Goal: Information Seeking & Learning: Learn about a topic

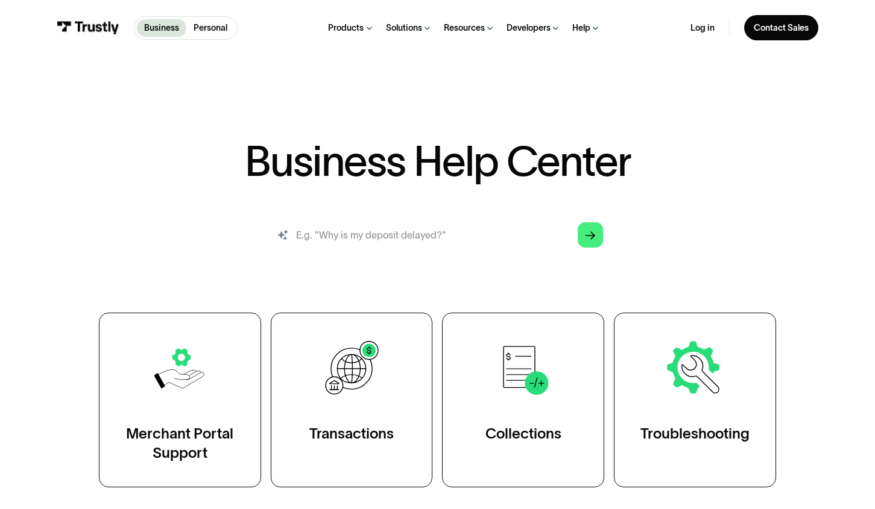
click at [412, 242] on input "search" at bounding box center [437, 235] width 351 height 39
type input "Virtual Accounts"
click at [594, 239] on icon "Arrow Right" at bounding box center [590, 236] width 10 height 10
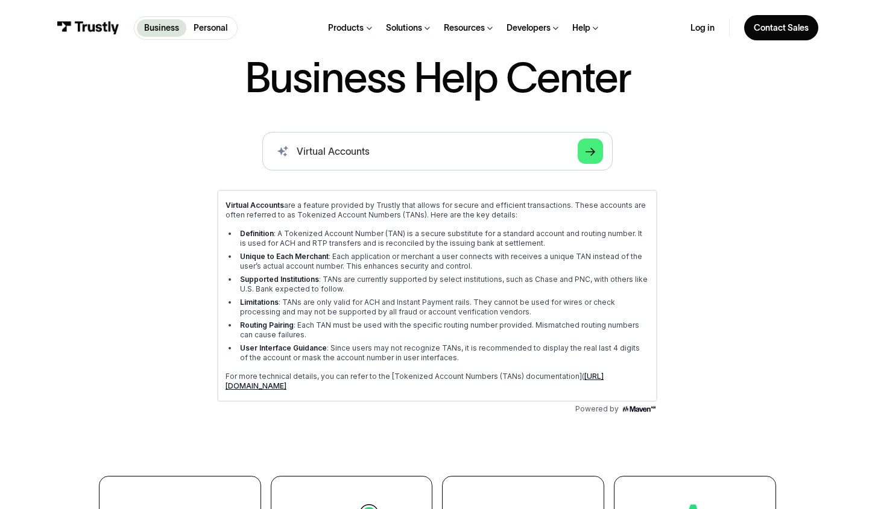
scroll to position [86, 0]
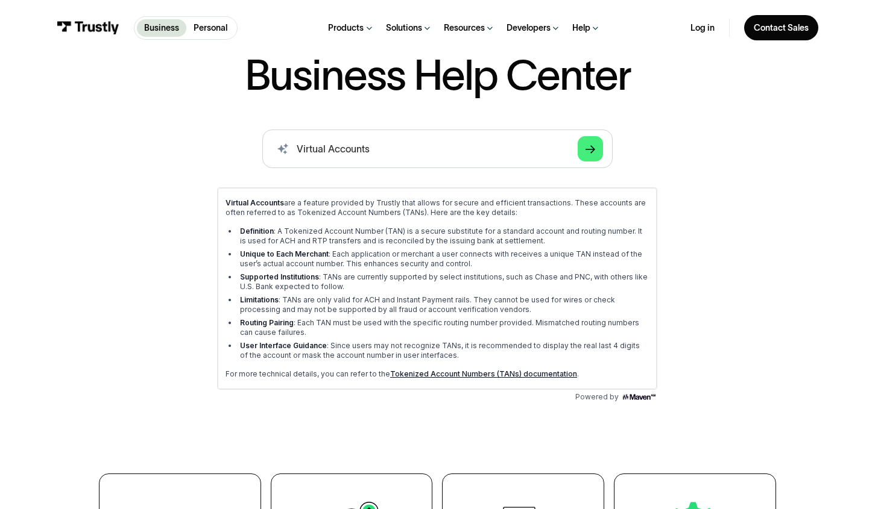
click at [447, 372] on link "Tokenized Account Numbers (TANs) documentation" at bounding box center [483, 373] width 187 height 9
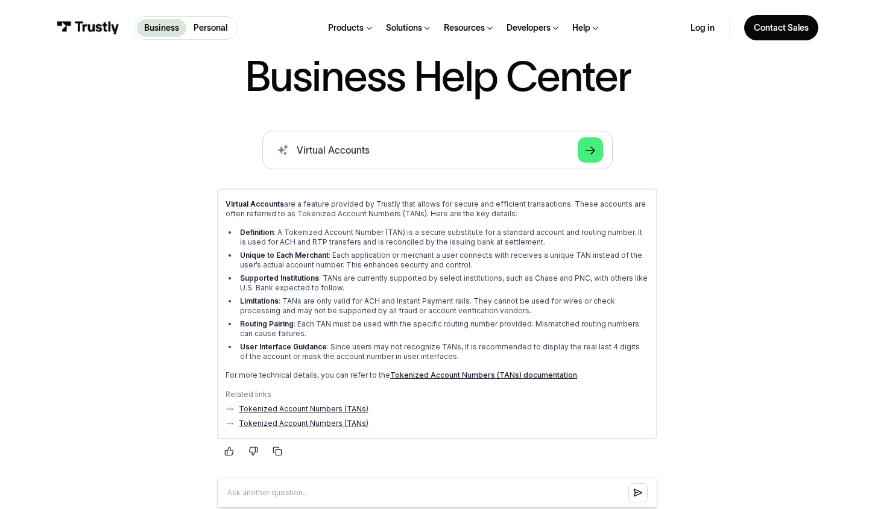
scroll to position [78, 0]
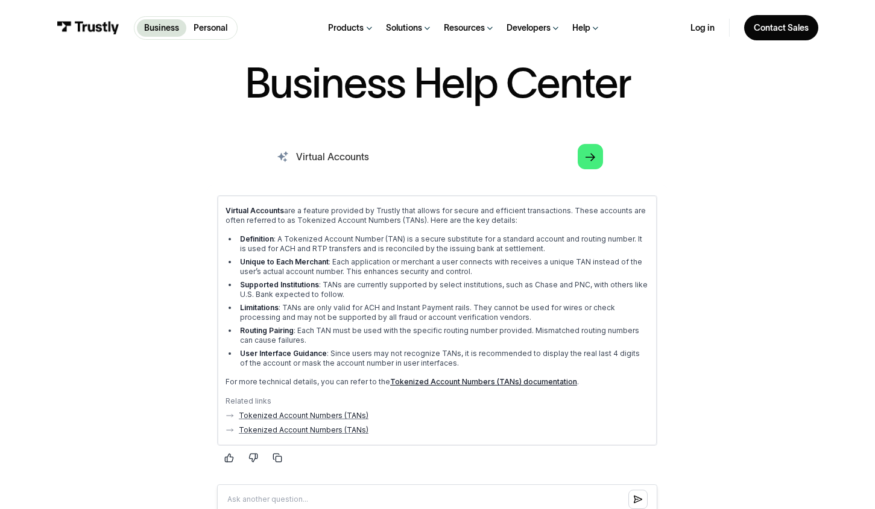
click at [397, 156] on input "Virtual Accounts" at bounding box center [437, 156] width 351 height 39
click at [594, 158] on polygon "Search" at bounding box center [590, 158] width 10 height 8
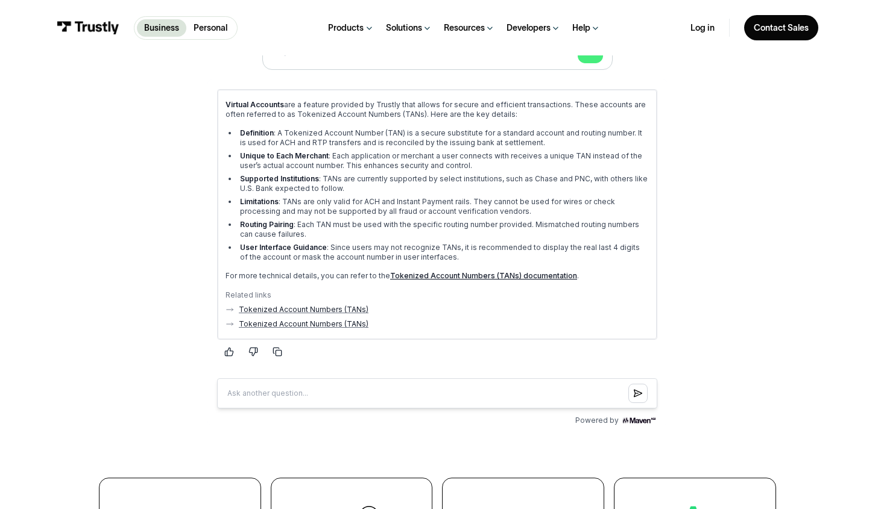
scroll to position [0, 0]
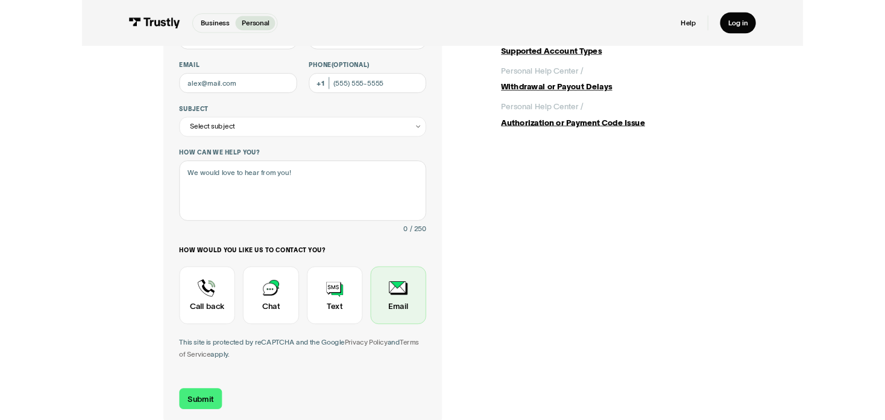
scroll to position [146, 0]
